Goal: Use online tool/utility: Utilize a website feature to perform a specific function

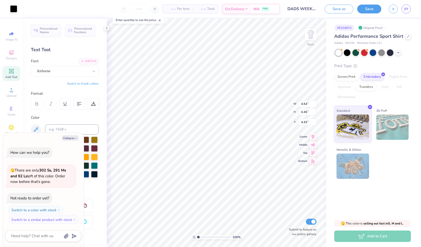
scroll to position [4, 1]
click at [72, 137] on button "Collapse" at bounding box center [70, 137] width 17 height 5
type textarea "x"
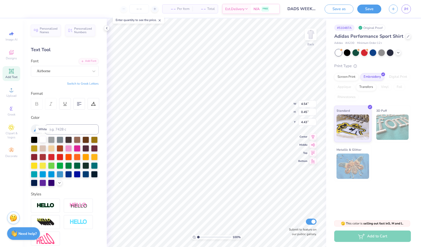
click at [43, 139] on div at bounding box center [42, 139] width 7 height 7
click at [41, 137] on div at bounding box center [42, 139] width 7 height 7
click at [42, 138] on div at bounding box center [42, 139] width 7 height 7
type input "1.60"
type input "2.57"
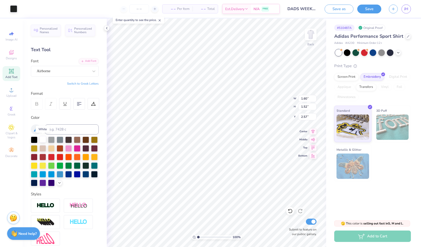
click at [45, 136] on div at bounding box center [42, 139] width 7 height 7
click at [397, 52] on icon at bounding box center [398, 52] width 4 height 4
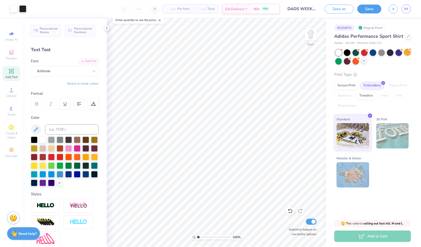
click at [408, 52] on div at bounding box center [407, 52] width 7 height 7
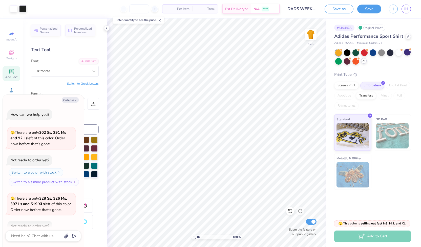
scroll to position [28, 0]
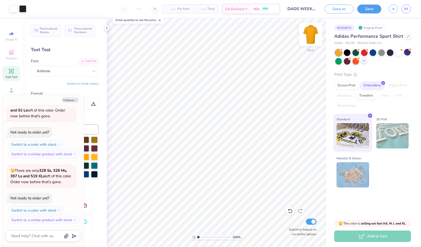
click at [313, 35] on img at bounding box center [311, 34] width 20 height 20
click at [313, 35] on img at bounding box center [311, 34] width 10 height 10
click at [73, 101] on button "Collapse" at bounding box center [70, 99] width 17 height 5
type textarea "x"
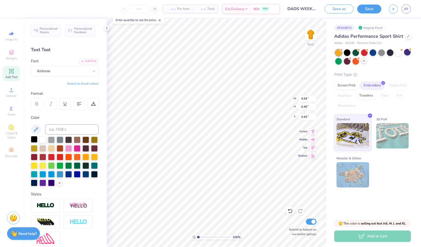
click at [33, 138] on div at bounding box center [34, 139] width 7 height 7
click at [366, 6] on button "Save" at bounding box center [369, 8] width 24 height 9
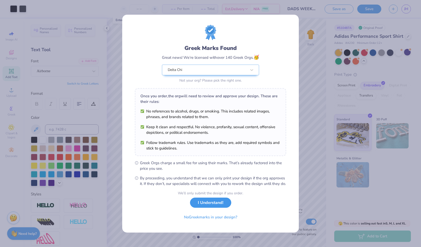
click at [206, 203] on button "I Understand!" at bounding box center [210, 202] width 41 height 10
